Goal: Task Accomplishment & Management: Use online tool/utility

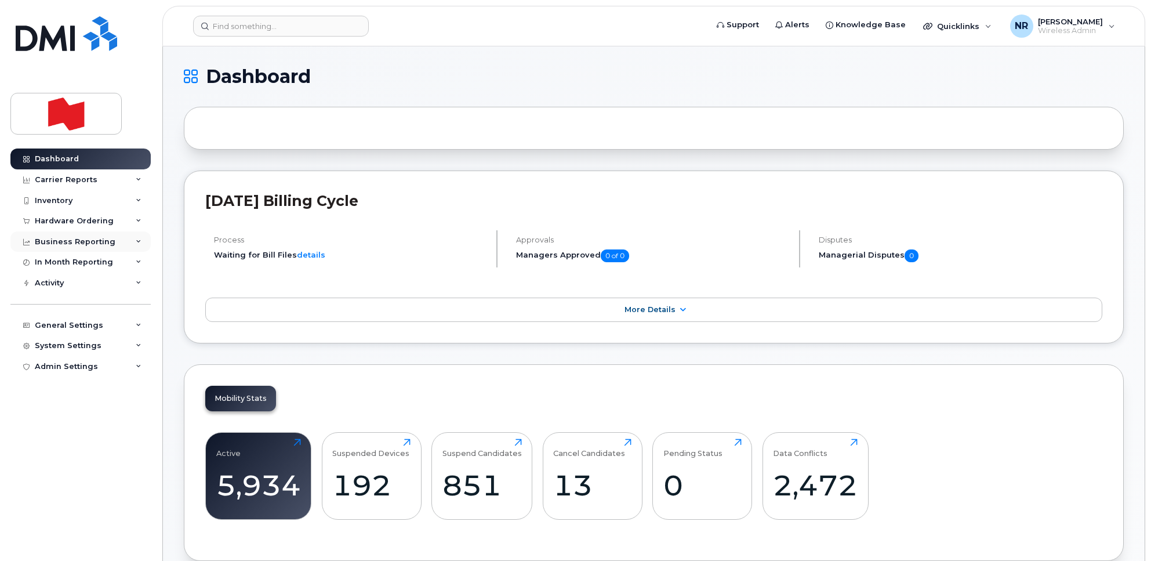
click at [135, 242] on div "Business Reporting" at bounding box center [80, 241] width 140 height 21
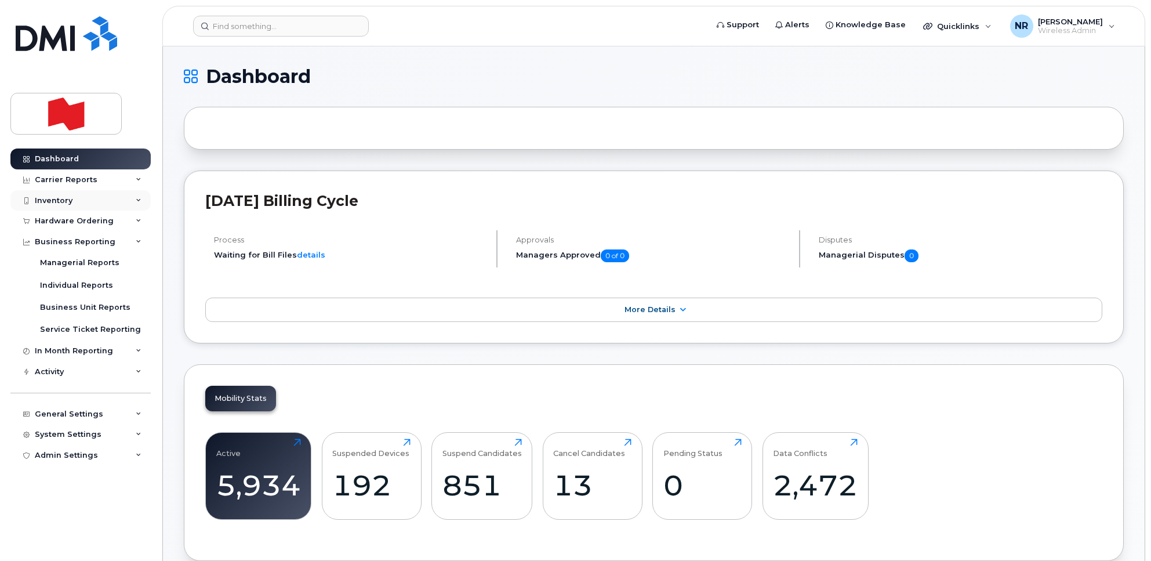
click at [139, 199] on icon at bounding box center [139, 201] width 6 height 6
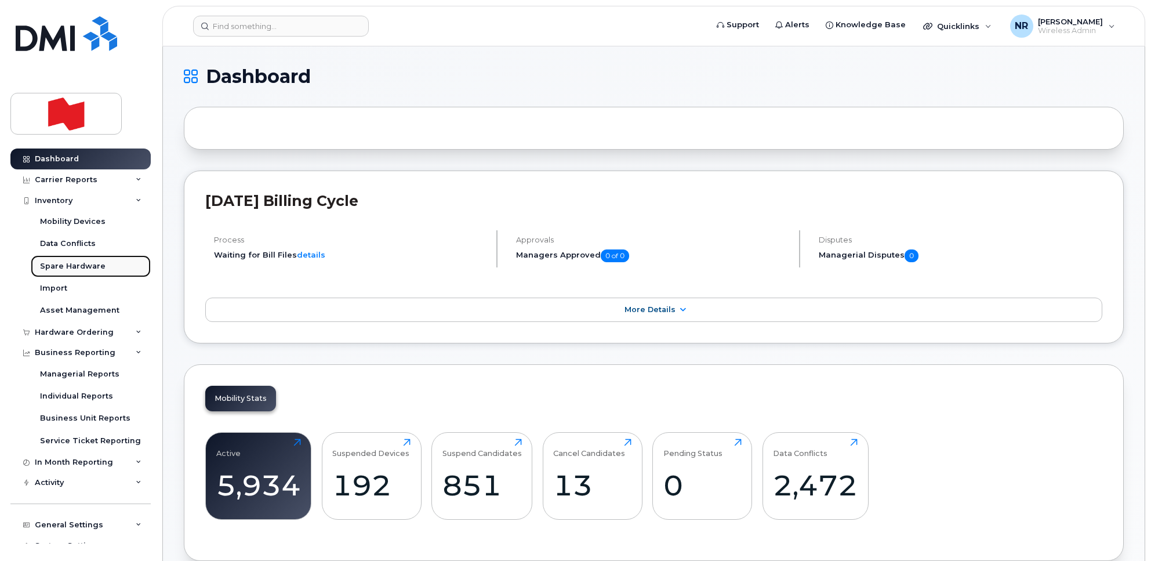
click at [79, 262] on div "Spare Hardware" at bounding box center [73, 266] width 66 height 10
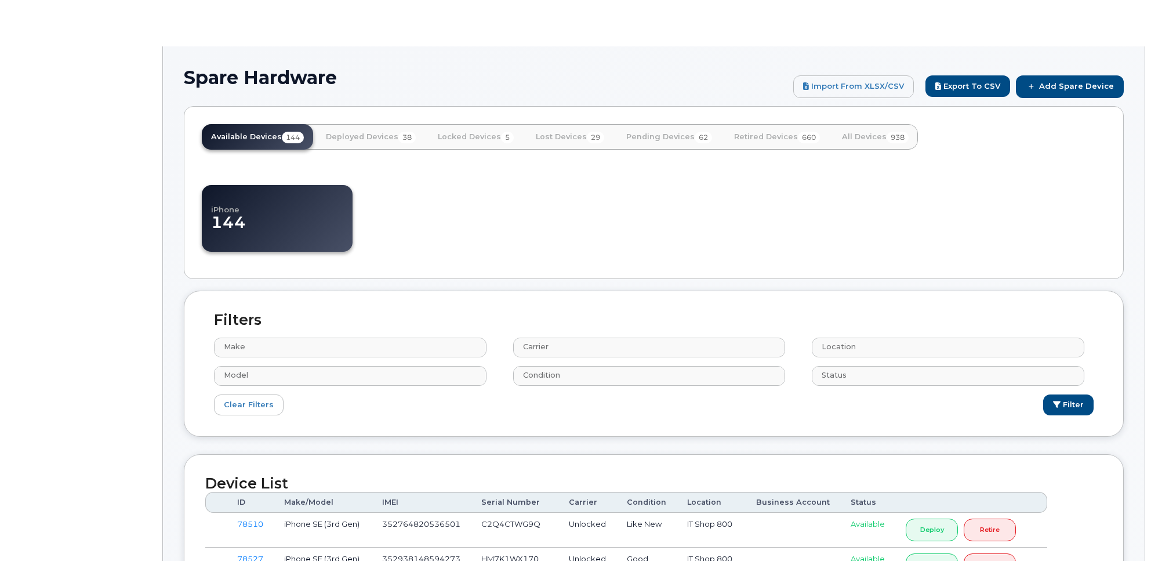
select select
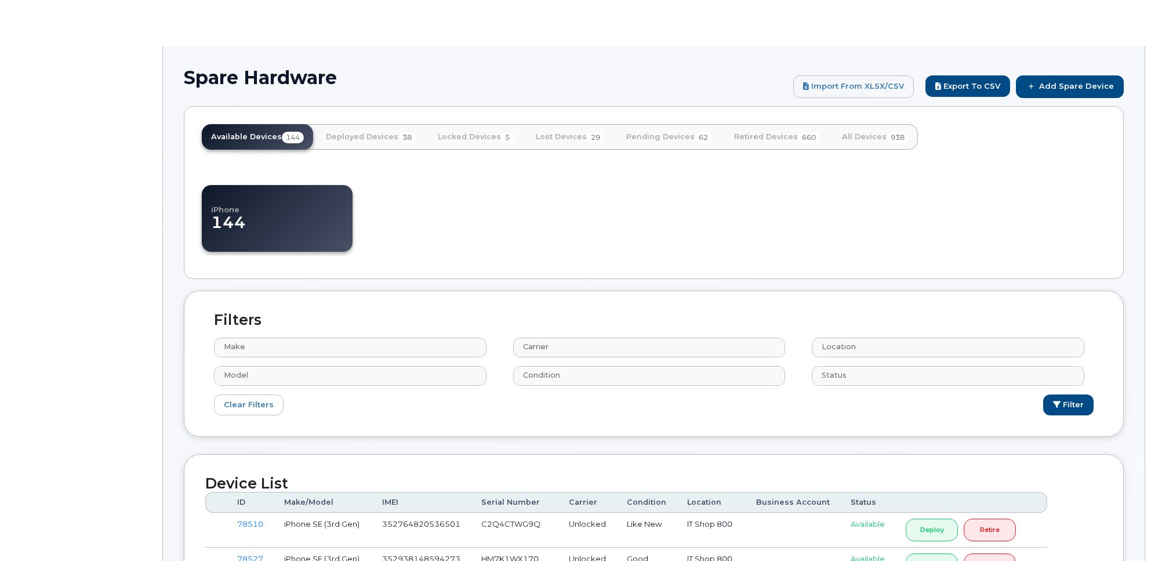
select select
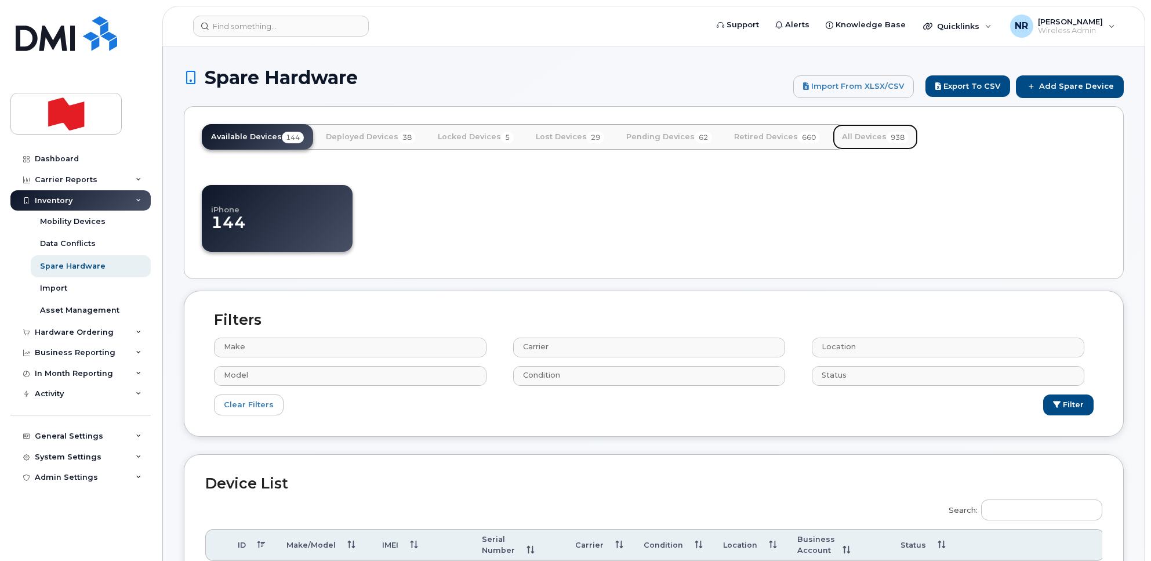
click at [865, 137] on link "All Devices 938" at bounding box center [875, 137] width 85 height 26
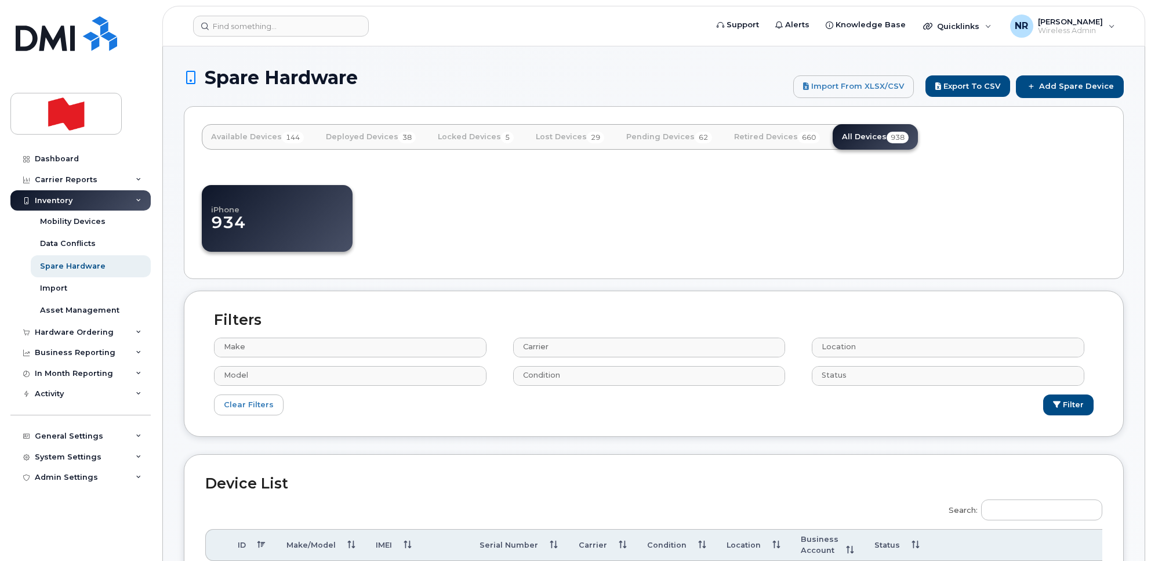
select select
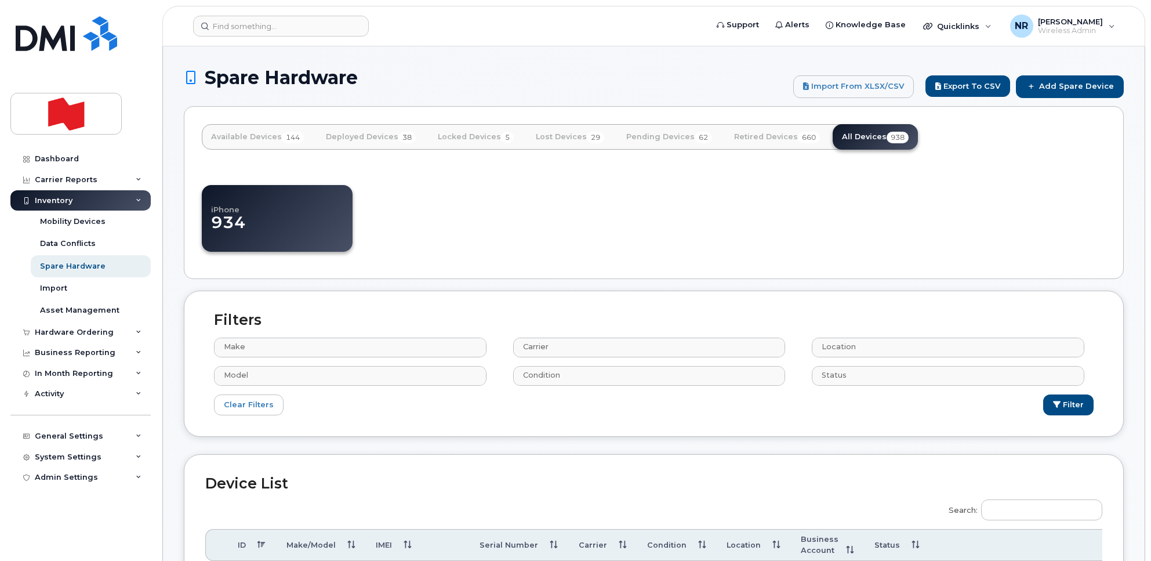
select select
click at [984, 86] on button "Export to CSV" at bounding box center [967, 85] width 85 height 21
